Goal: Task Accomplishment & Management: Manage account settings

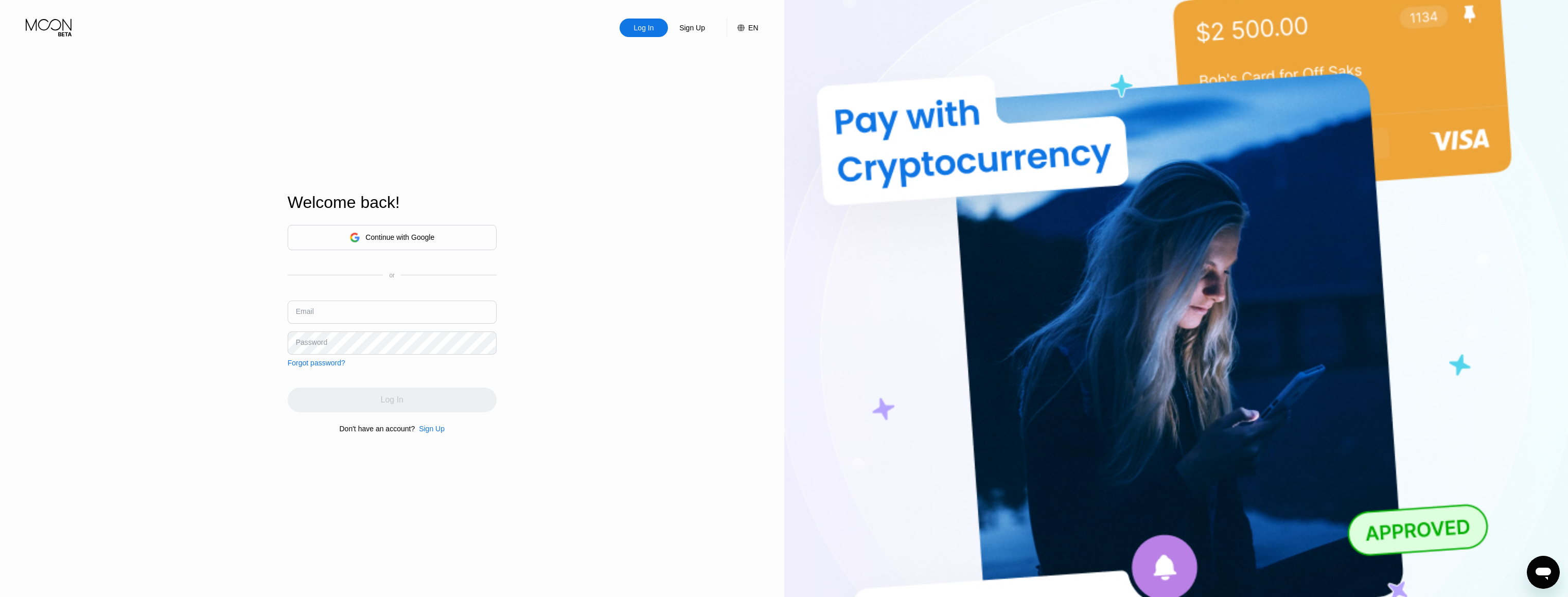
click at [379, 311] on input "text" at bounding box center [392, 312] width 209 height 23
click at [637, 29] on div "Log In" at bounding box center [644, 28] width 22 height 10
click at [401, 317] on input "text" at bounding box center [392, 312] width 209 height 23
click at [425, 237] on div "Continue with Google" at bounding box center [400, 237] width 69 height 8
click at [441, 232] on div "Continue with Google" at bounding box center [392, 237] width 209 height 25
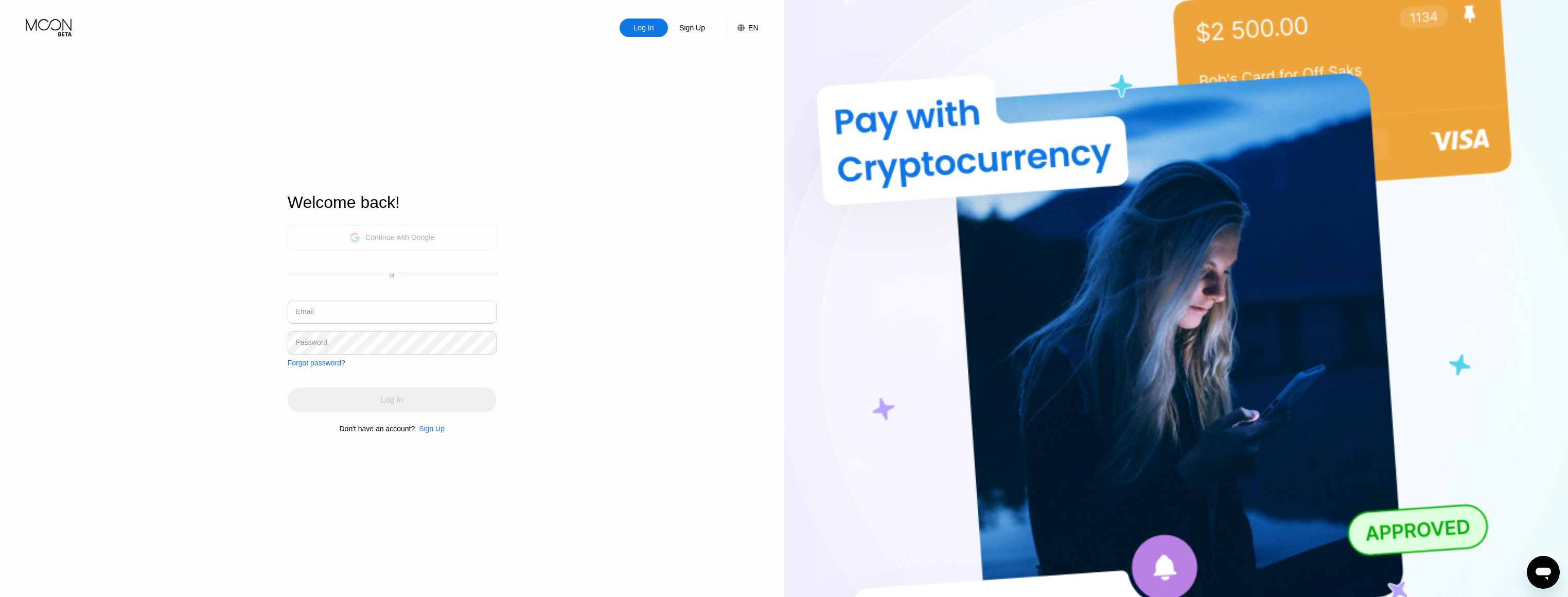
click at [445, 240] on div "Continue with Google" at bounding box center [392, 237] width 209 height 25
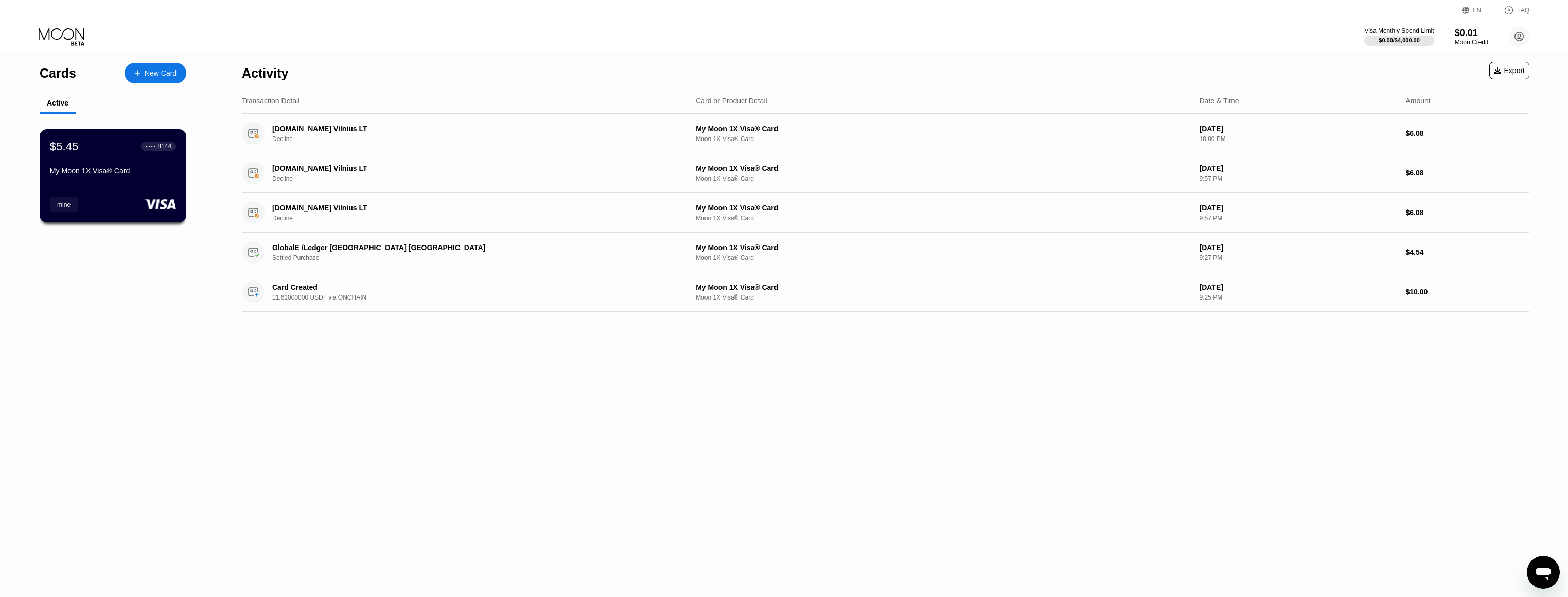
click at [76, 206] on div "mine" at bounding box center [64, 203] width 28 height 15
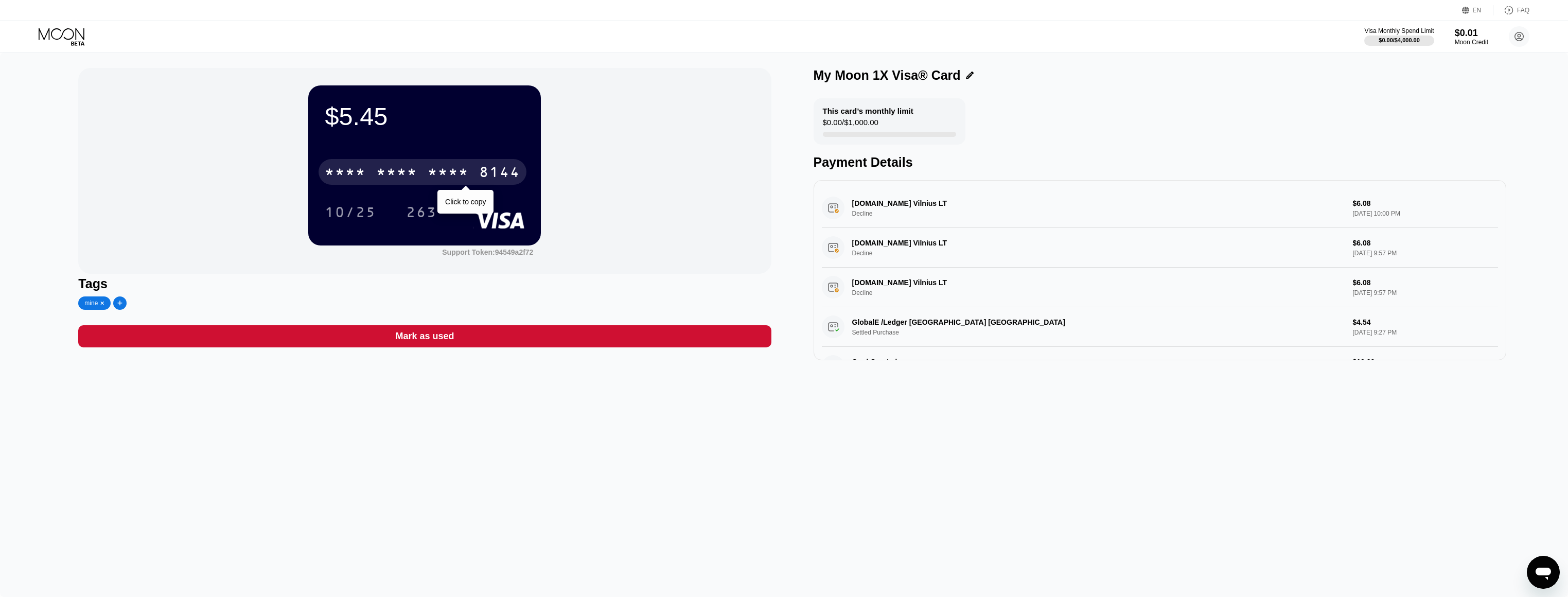
click at [430, 177] on div "* * * *" at bounding box center [449, 174] width 41 height 17
